Goal: Find specific page/section: Find specific page/section

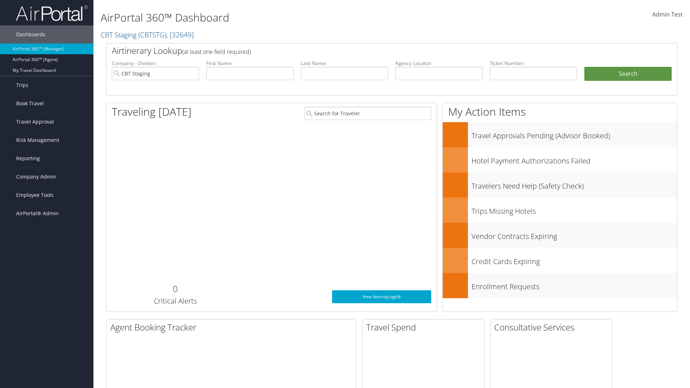
click at [47, 177] on span "Company Admin" at bounding box center [36, 177] width 40 height 18
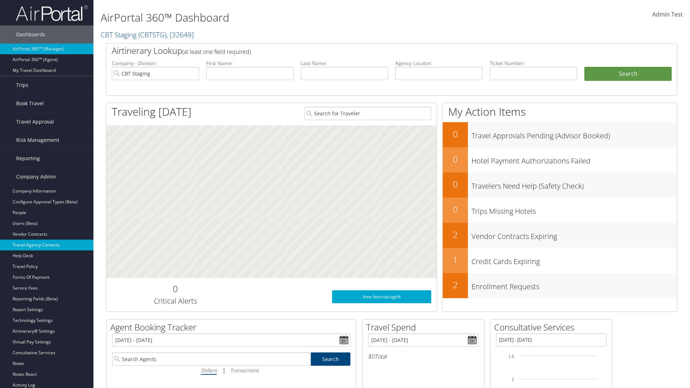
click at [47, 245] on link "Travel Agency Contacts" at bounding box center [46, 245] width 93 height 11
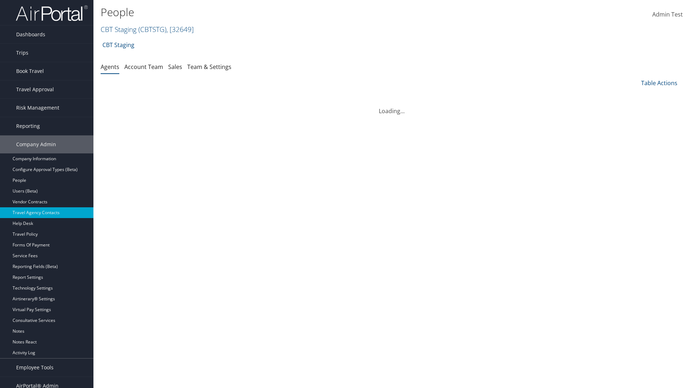
click at [209, 66] on link "Team & Settings" at bounding box center [209, 67] width 44 height 8
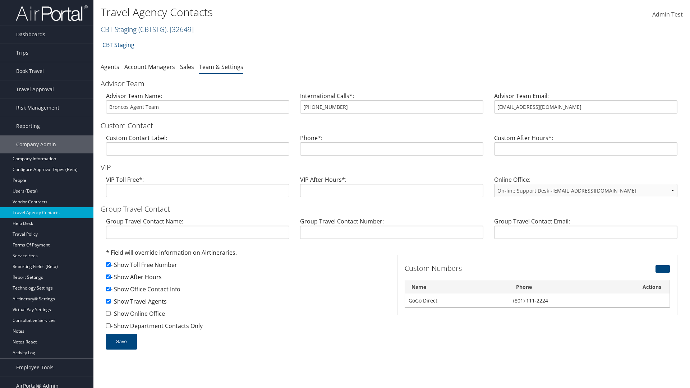
click at [119, 29] on link "CBT Staging ( CBTSTG ) , [ 32649 ]" at bounding box center [147, 29] width 93 height 10
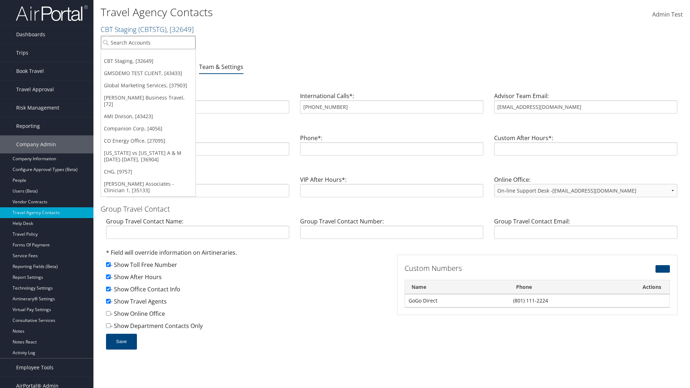
click at [148, 42] on input "search" at bounding box center [148, 42] width 95 height 13
type input "Global Marketing Services"
click at [155, 56] on div "Global Marketing Services (301946), [37903]" at bounding box center [155, 55] width 116 height 6
